Goal: Information Seeking & Learning: Learn about a topic

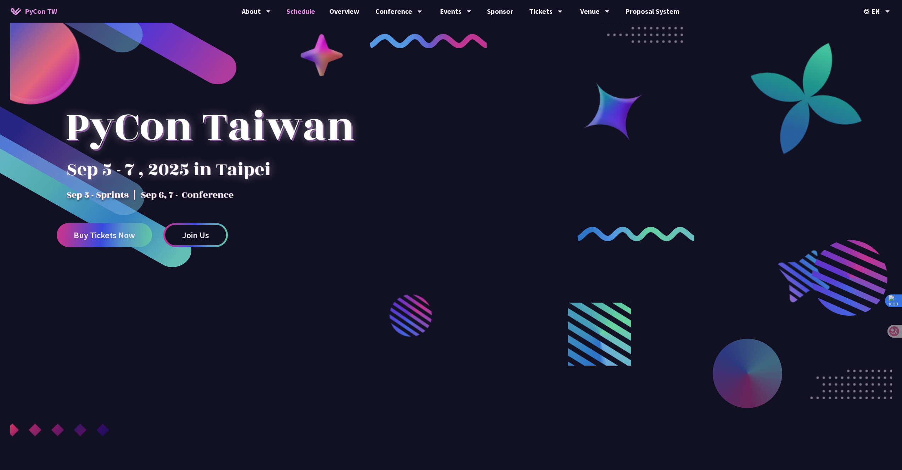
click at [319, 11] on link "Schedule" at bounding box center [300, 11] width 43 height 23
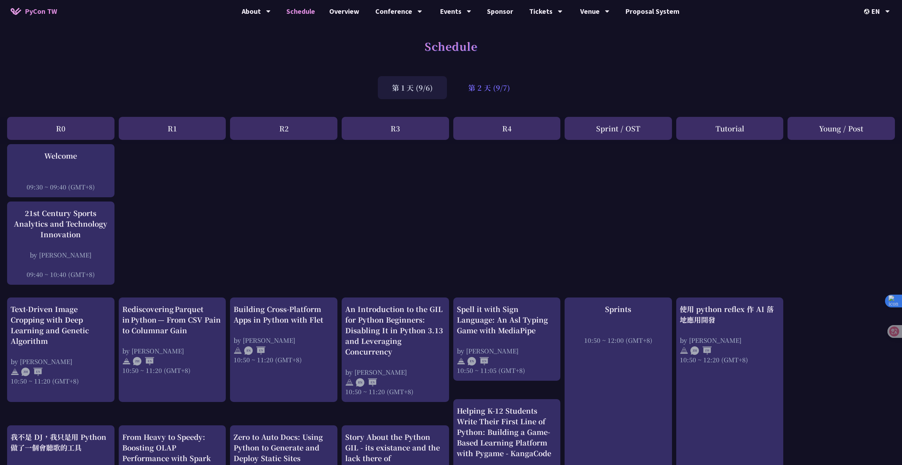
click at [470, 85] on div "第 2 天 (9/7)" at bounding box center [489, 87] width 70 height 23
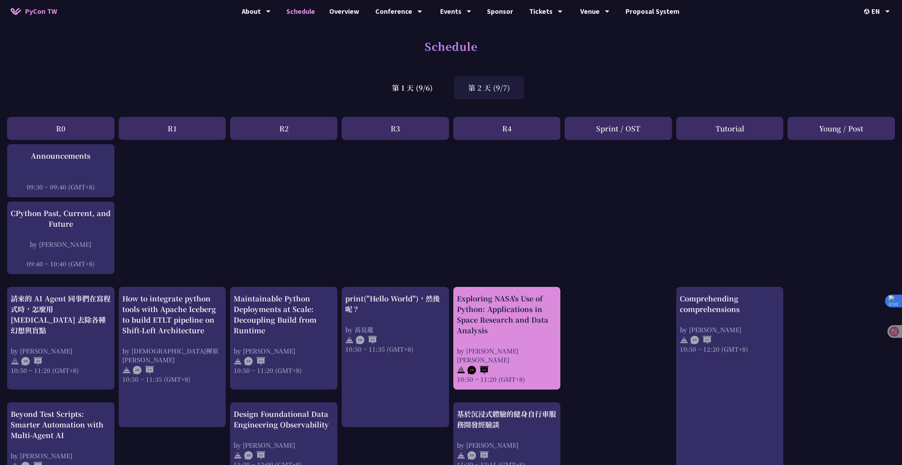
click at [533, 293] on div "Exploring NASA's Use of Python: Applications in Space Research and Data Analysis" at bounding box center [507, 314] width 100 height 43
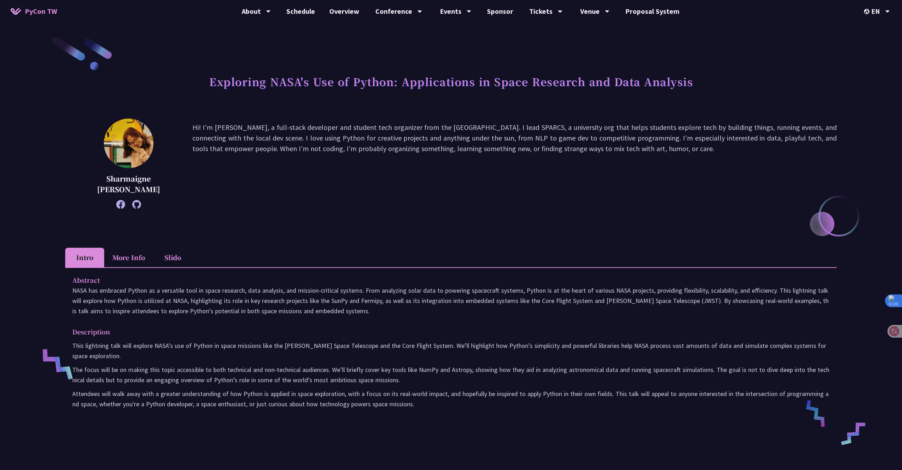
click at [364, 135] on p "Hi! I’m [PERSON_NAME], a full-stack developer and student tech organizer from t…" at bounding box center [514, 163] width 644 height 83
click at [362, 151] on p "Hi! I’m [PERSON_NAME], a full-stack developer and student tech organizer from t…" at bounding box center [514, 163] width 644 height 83
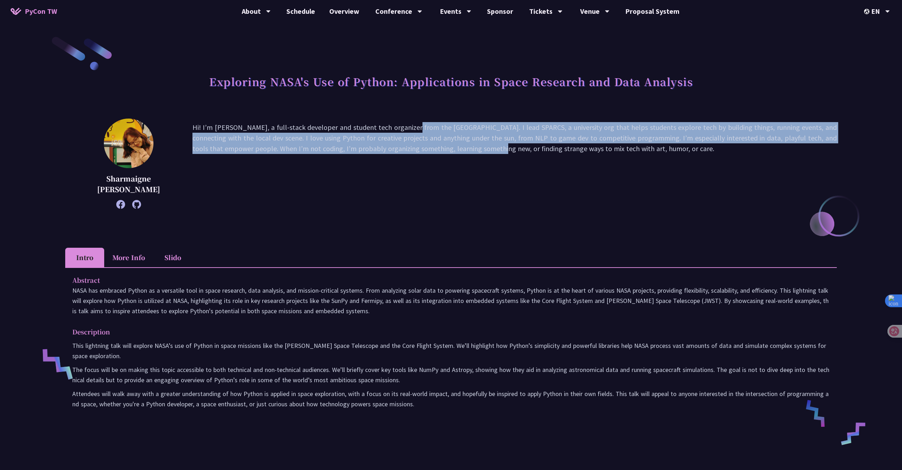
drag, startPoint x: 362, startPoint y: 151, endPoint x: 365, endPoint y: 129, distance: 22.1
click at [365, 129] on p "Hi! I’m [PERSON_NAME], a full-stack developer and student tech organizer from t…" at bounding box center [514, 163] width 644 height 83
